Goal: Transaction & Acquisition: Subscribe to service/newsletter

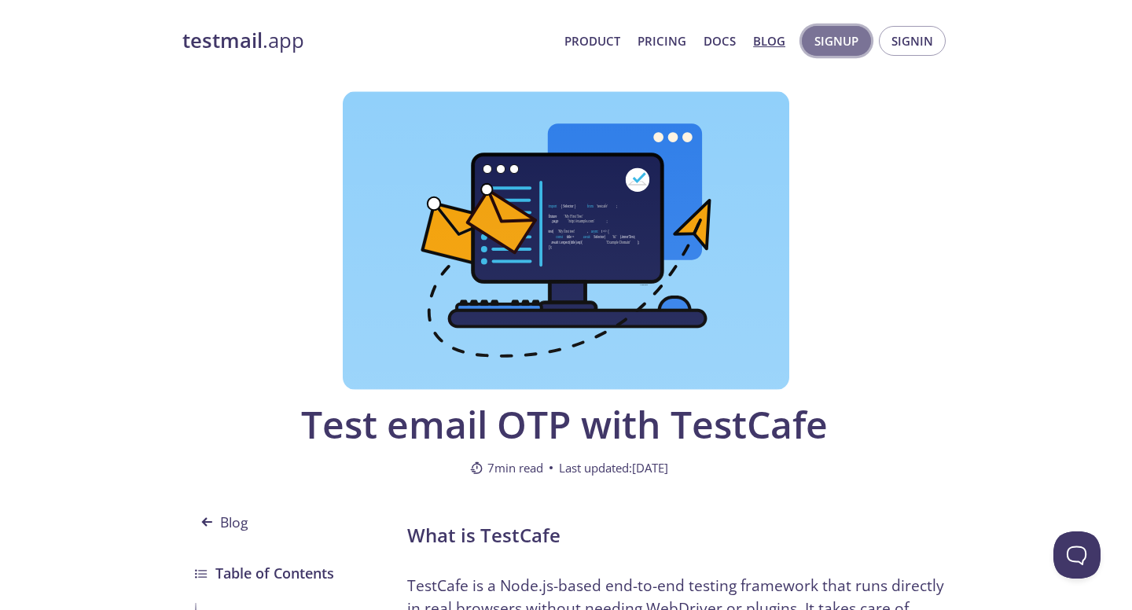
click at [832, 36] on span "Signup" at bounding box center [836, 41] width 44 height 20
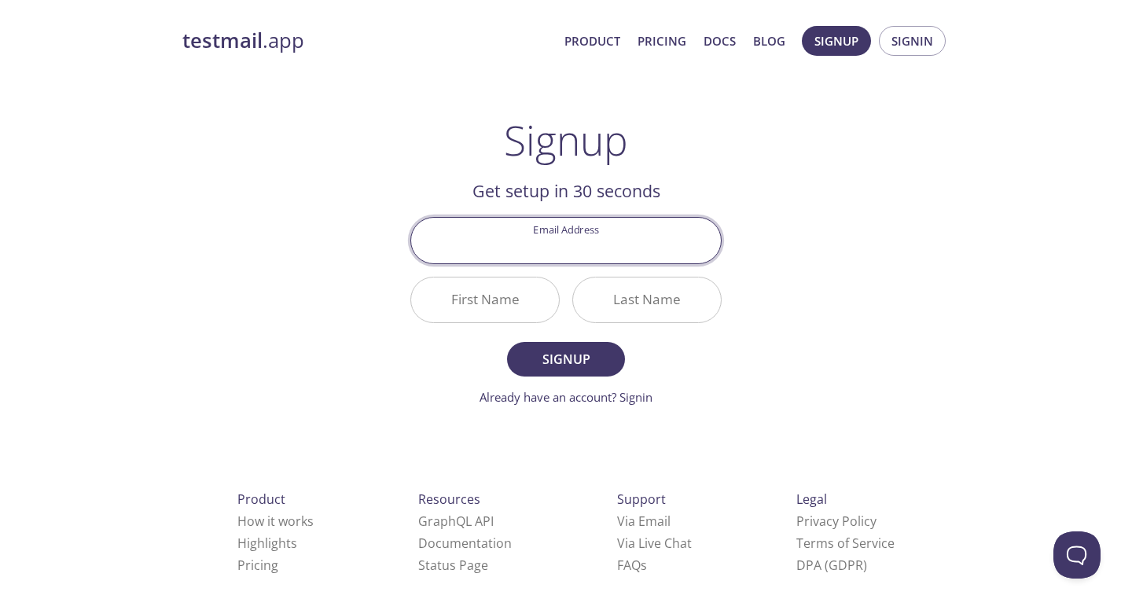
click at [568, 240] on input "Email Address" at bounding box center [566, 240] width 310 height 45
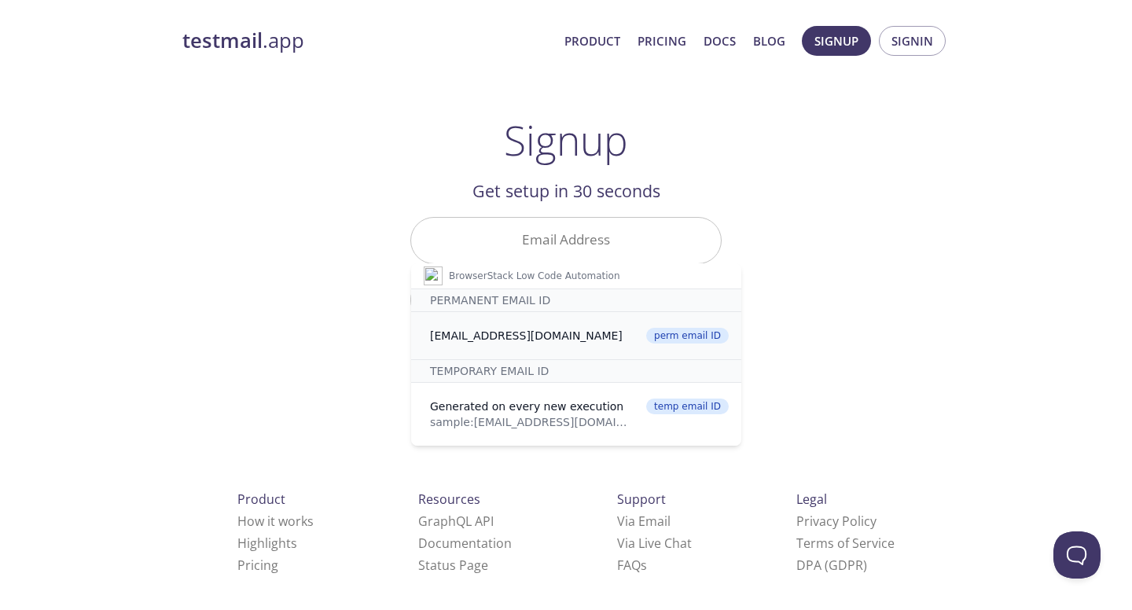
click at [617, 340] on div "[EMAIL_ADDRESS][DOMAIN_NAME]" at bounding box center [530, 336] width 201 height 16
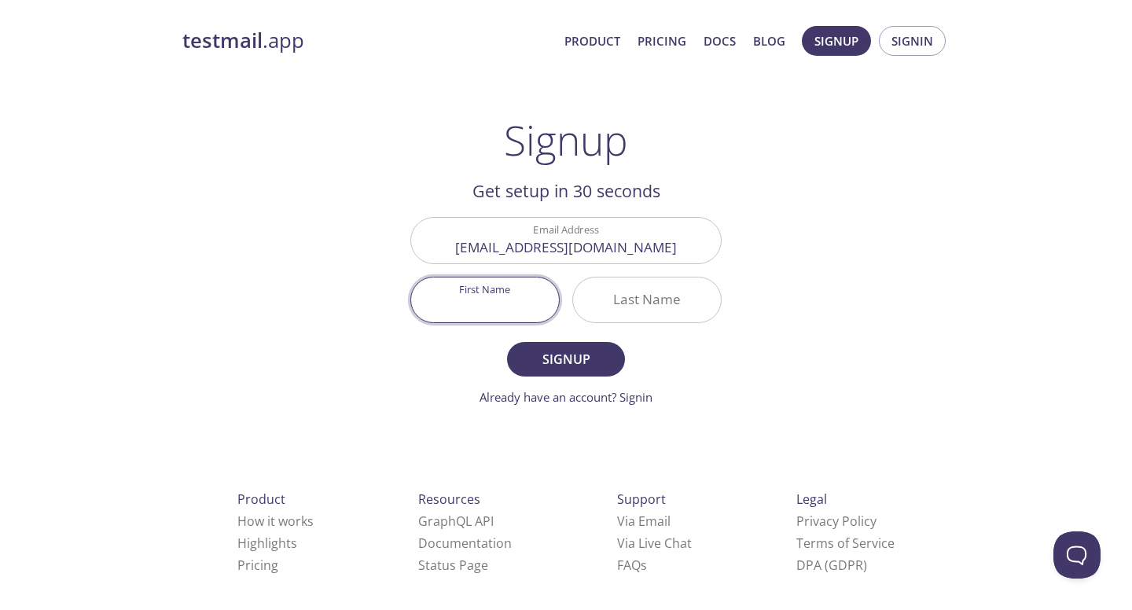
click at [494, 307] on input "First Name" at bounding box center [485, 299] width 148 height 45
type input "Bha"
click at [618, 296] on input "Last Name" at bounding box center [647, 299] width 148 height 45
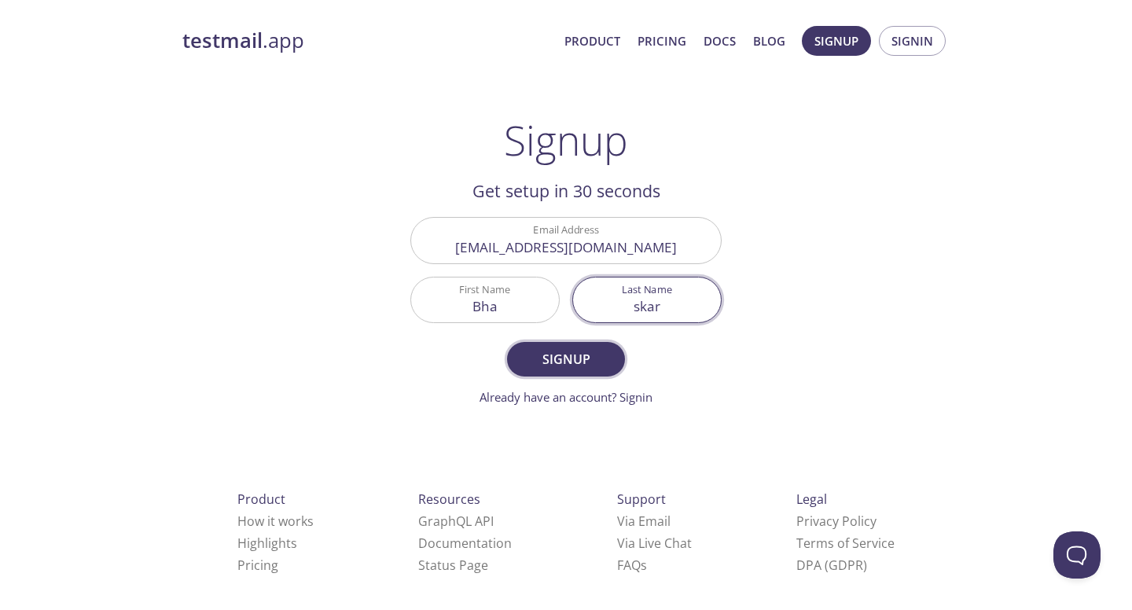
type input "skar"
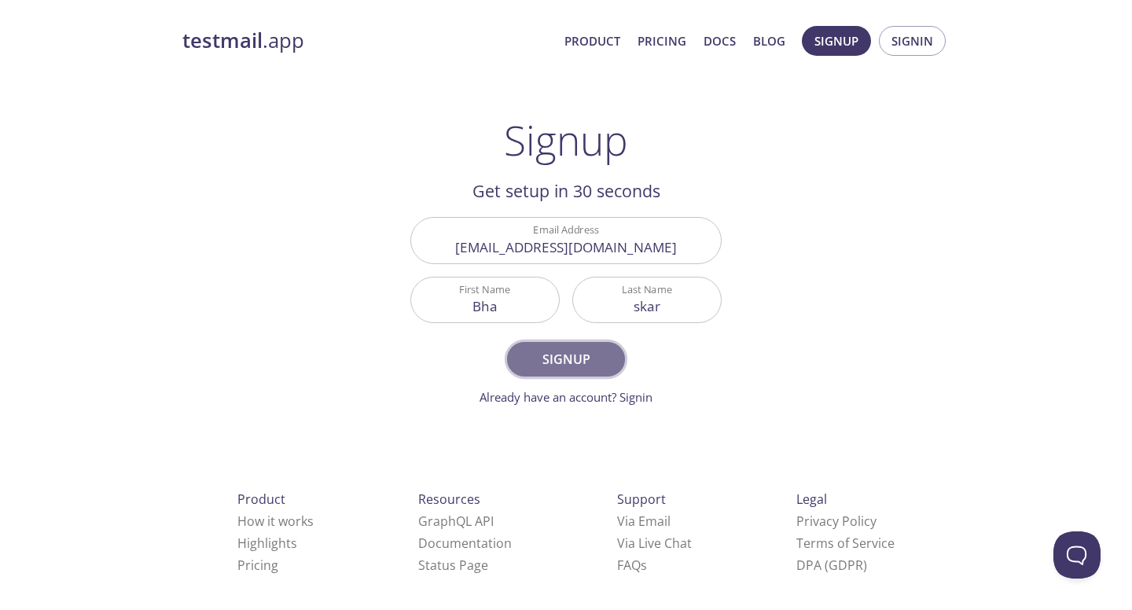
click at [602, 351] on span "Signup" at bounding box center [565, 359] width 83 height 22
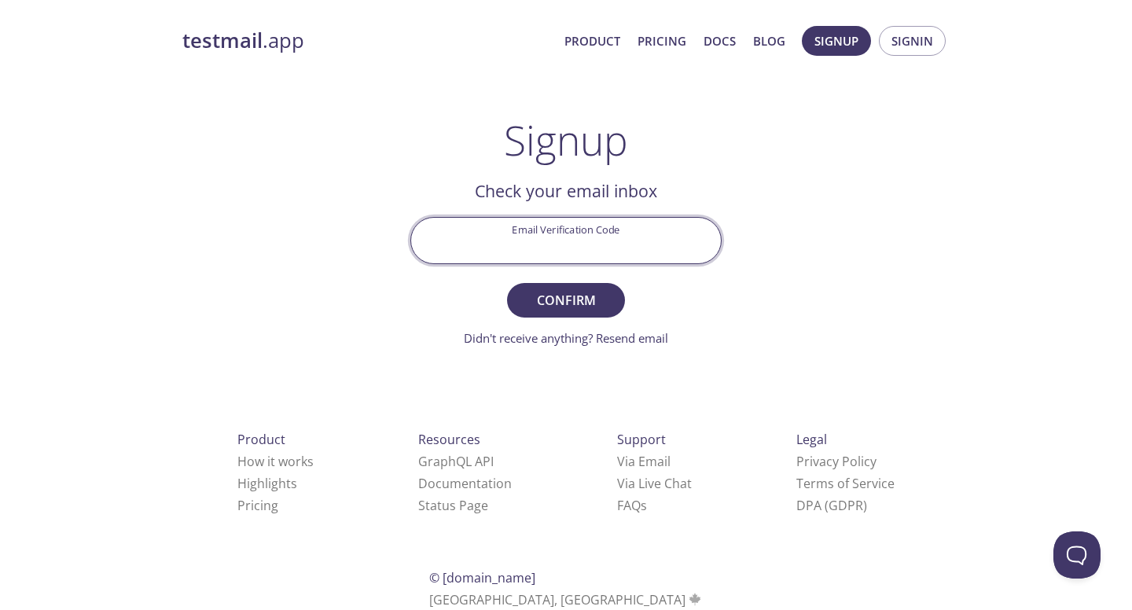
click at [556, 244] on input "Email Verification Code" at bounding box center [566, 240] width 310 height 45
click at [636, 246] on input "aa" at bounding box center [566, 240] width 310 height 45
type input "LKD6WUN"
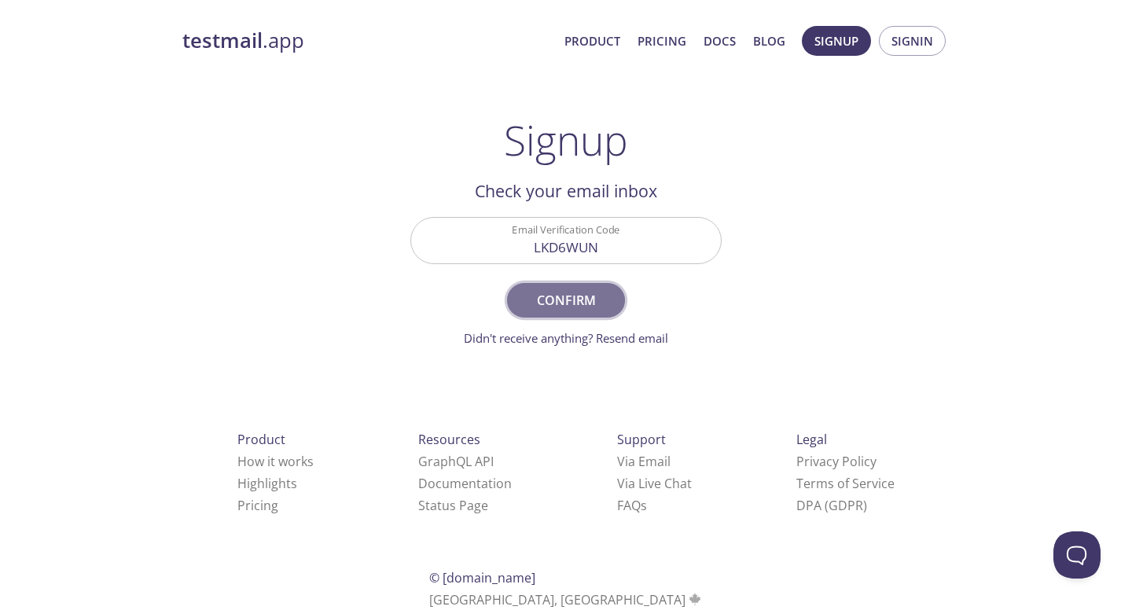
click at [589, 303] on span "Confirm" at bounding box center [565, 300] width 83 height 22
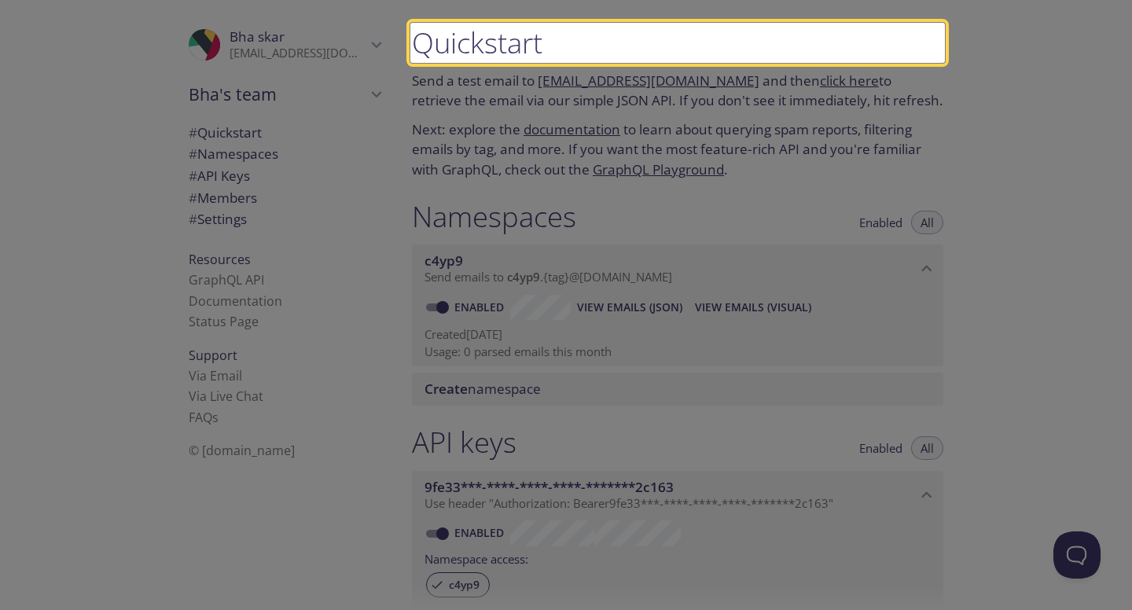
click at [482, 34] on low-code-highlight at bounding box center [677, 43] width 534 height 40
